Goal: Transaction & Acquisition: Purchase product/service

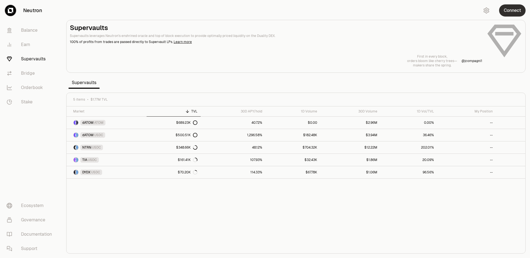
click at [514, 10] on button "Connect" at bounding box center [512, 10] width 27 height 12
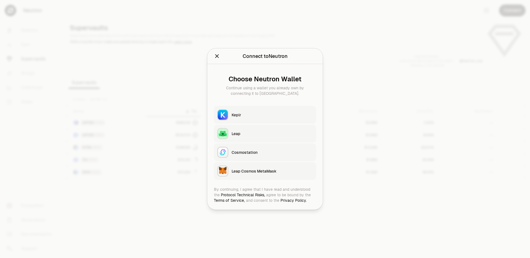
click at [242, 116] on div "Keplr" at bounding box center [272, 115] width 81 height 6
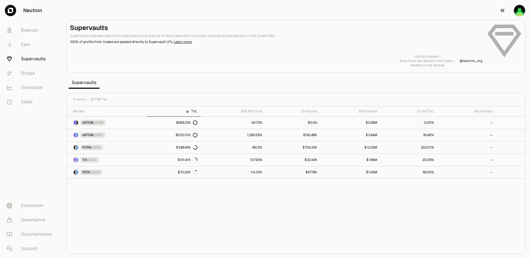
click at [522, 10] on img "button" at bounding box center [519, 10] width 11 height 11
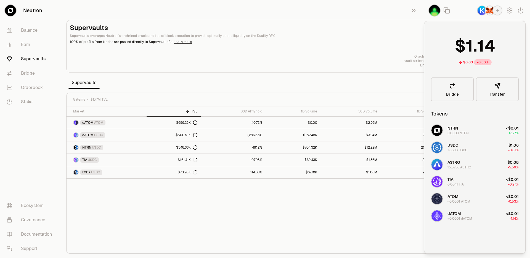
click at [376, 217] on div "Market TVL 30D APY/hold 1D Volume 30D Volume 1D Vol/TVL My Position dATOM ATOM …" at bounding box center [296, 180] width 459 height 147
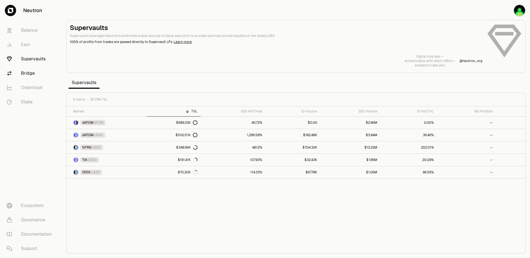
click at [32, 74] on link "Bridge" at bounding box center [30, 73] width 57 height 14
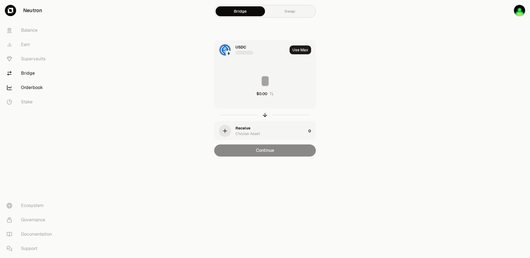
click at [33, 89] on link "Orderbook" at bounding box center [30, 88] width 57 height 14
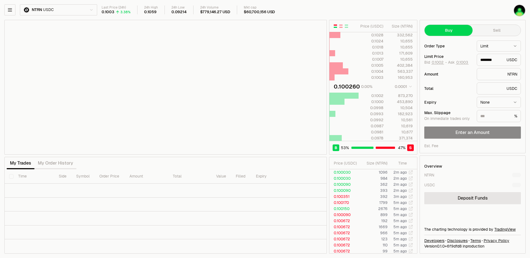
type input "********"
